Goal: Information Seeking & Learning: Learn about a topic

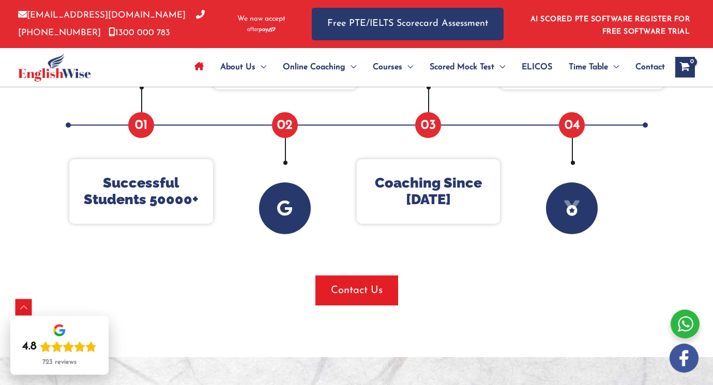
scroll to position [507, 0]
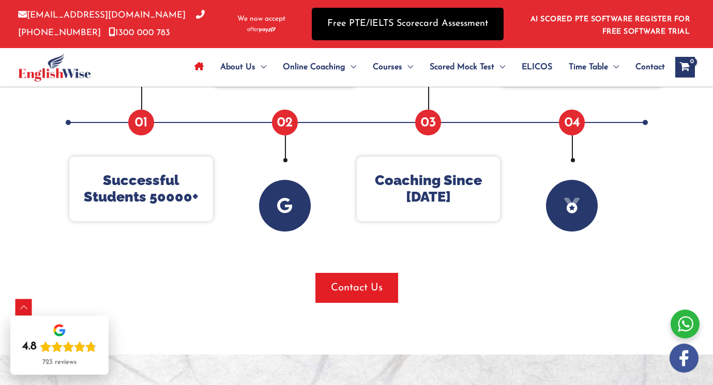
click at [409, 25] on link "Free PTE/IELTS Scorecard Assessment" at bounding box center [408, 24] width 192 height 33
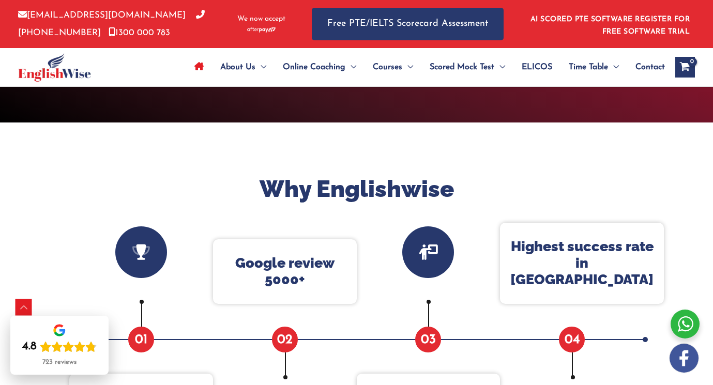
scroll to position [288, 0]
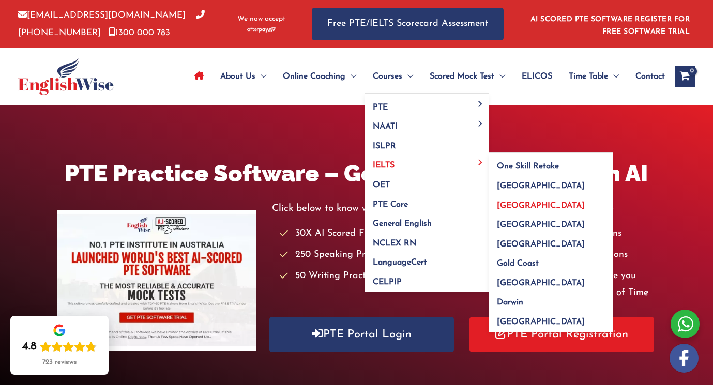
click at [497, 205] on span "[GEOGRAPHIC_DATA]" at bounding box center [541, 206] width 88 height 8
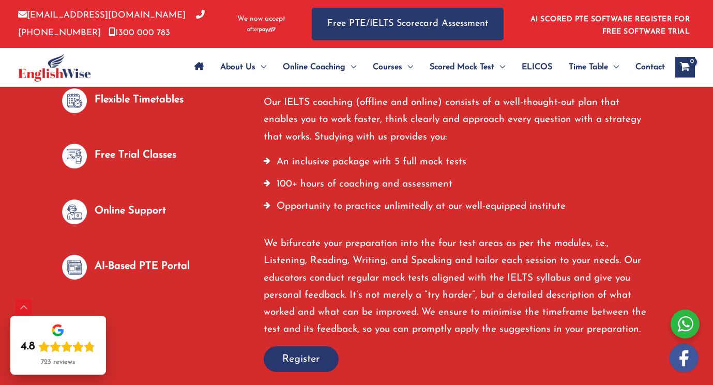
scroll to position [590, 0]
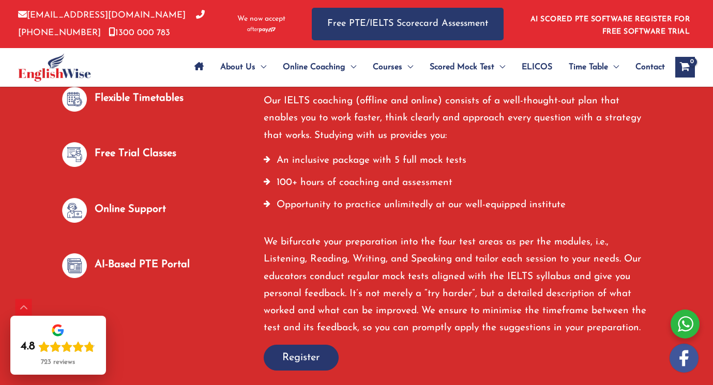
click at [693, 332] on div at bounding box center [685, 324] width 29 height 29
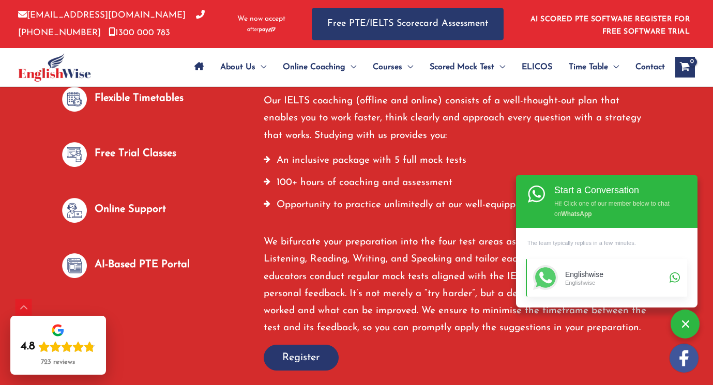
click at [641, 272] on div "Englishwise" at bounding box center [615, 274] width 101 height 9
